Goal: Check status

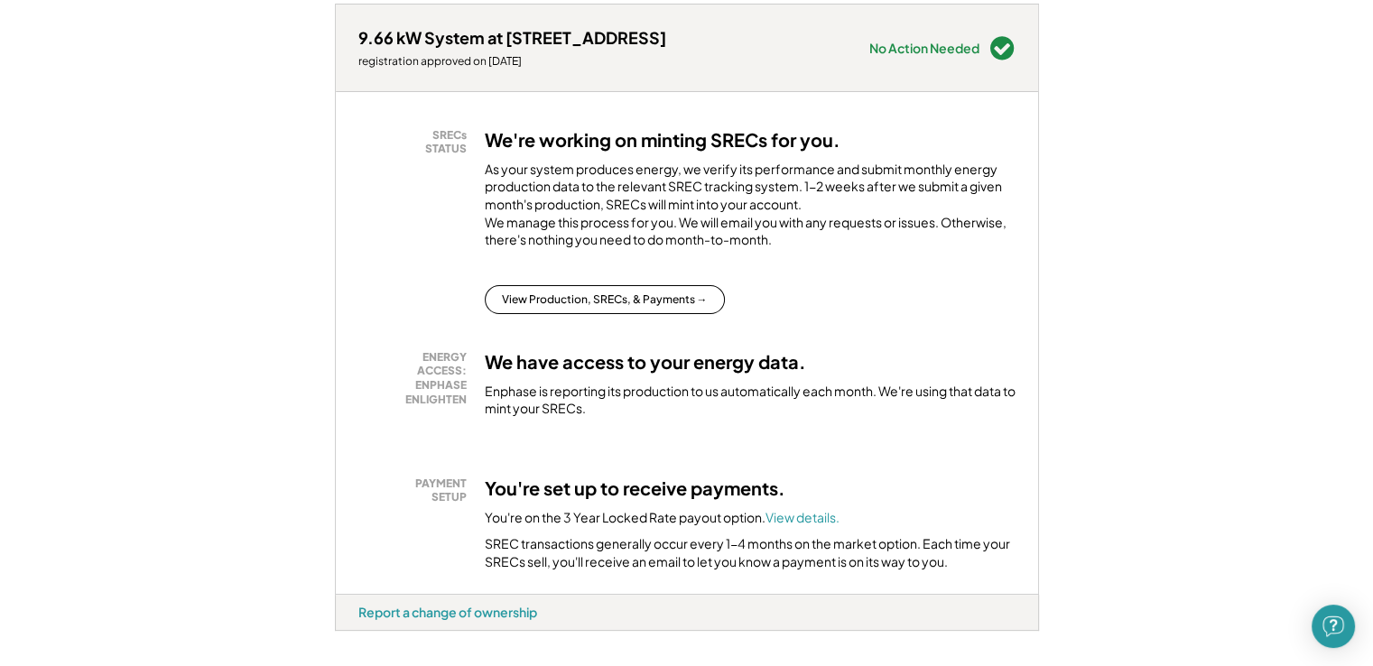
scroll to position [271, 0]
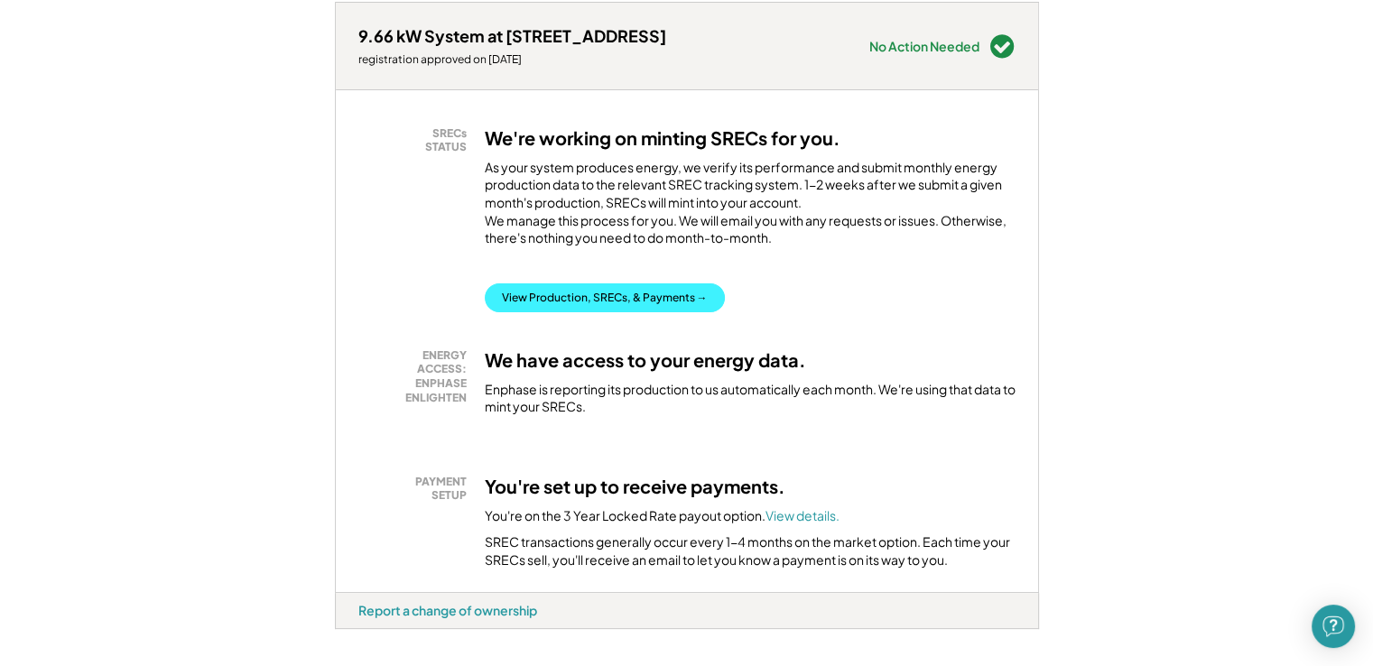
click at [578, 311] on button "View Production, SRECs, & Payments →" at bounding box center [605, 297] width 240 height 29
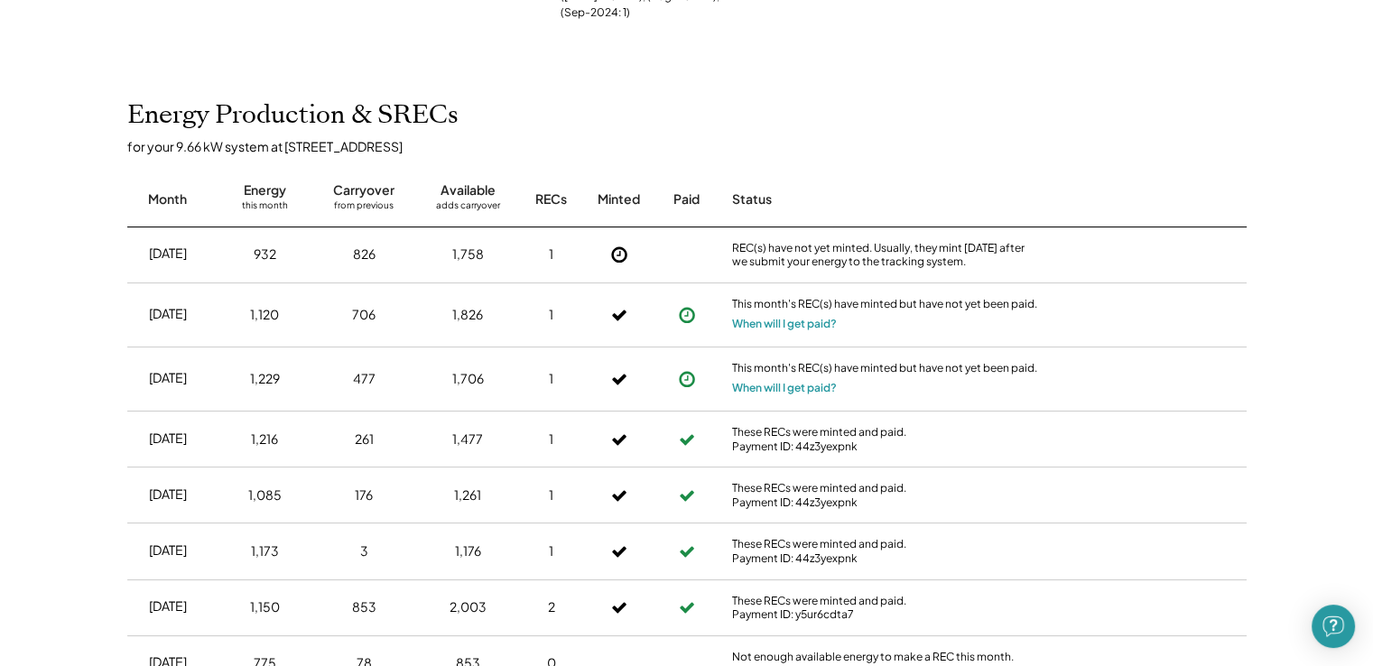
scroll to position [542, 0]
